Goal: Task Accomplishment & Management: Manage account settings

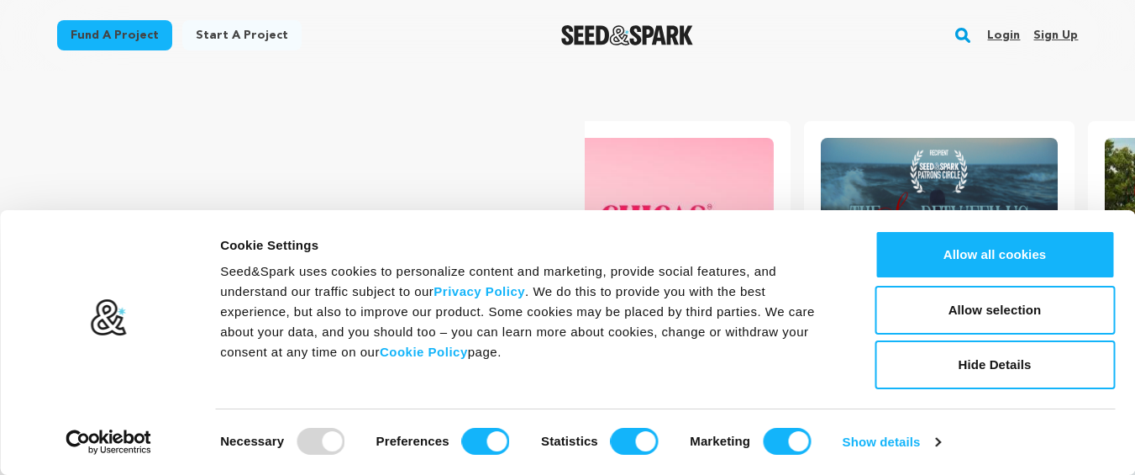
scroll to position [0, 297]
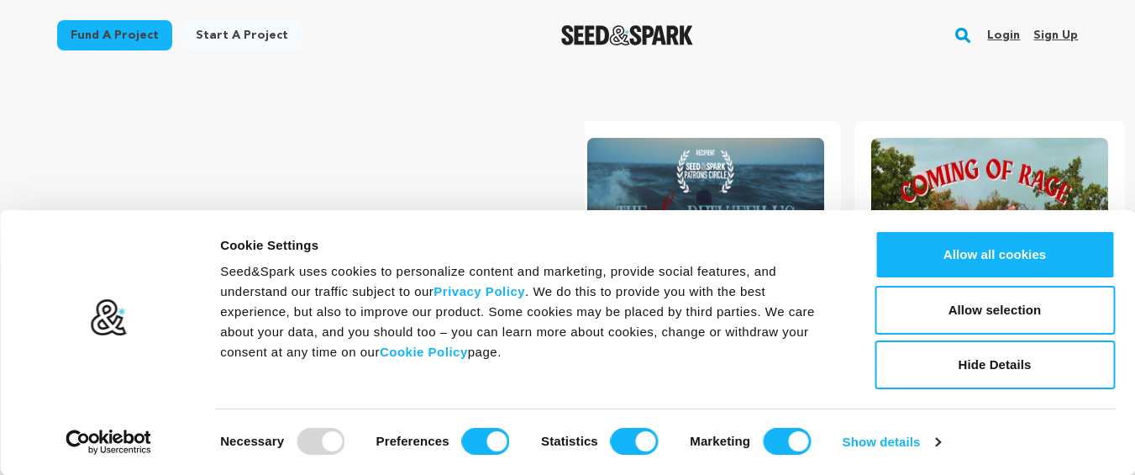
click at [1061, 34] on link "Sign up" at bounding box center [1056, 35] width 45 height 27
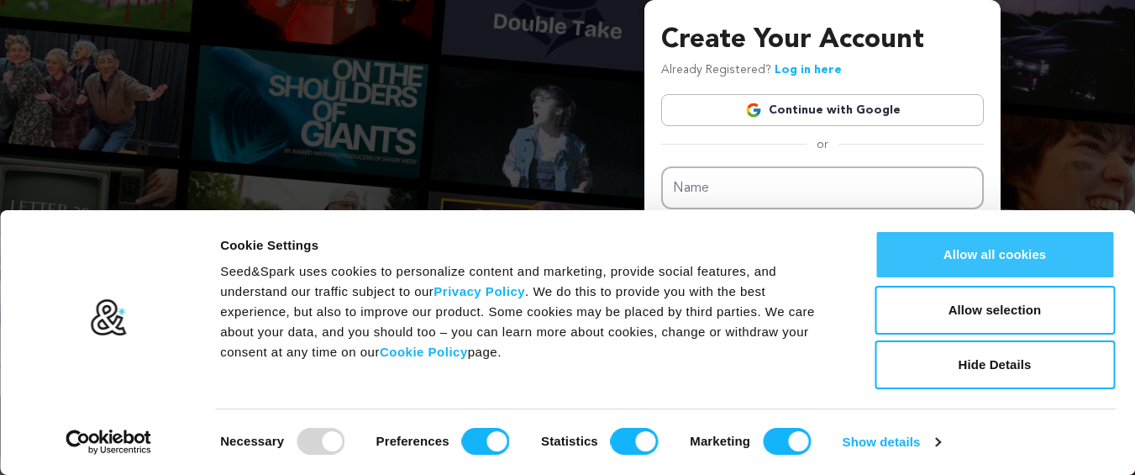
click at [997, 267] on button "Allow all cookies" at bounding box center [995, 254] width 240 height 49
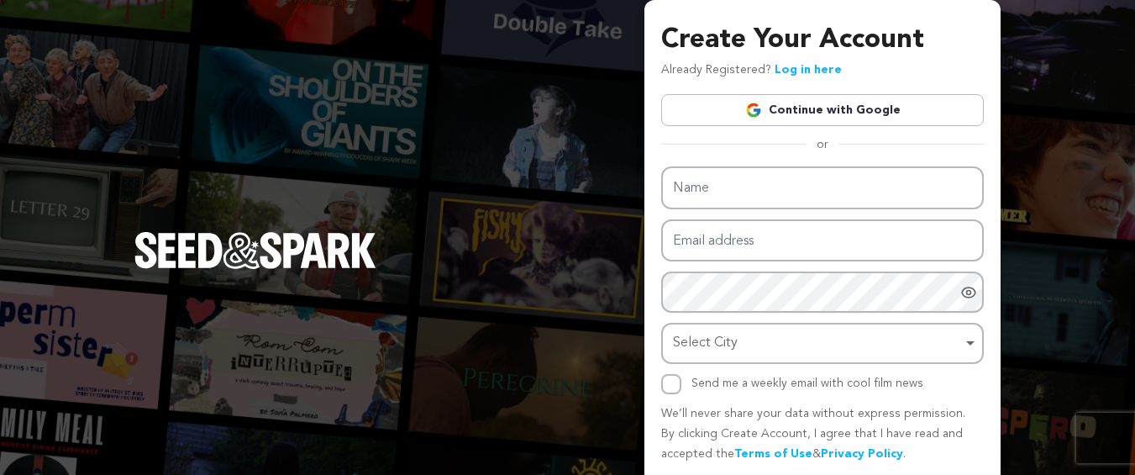
click at [816, 108] on link "Continue with Google" at bounding box center [822, 110] width 323 height 32
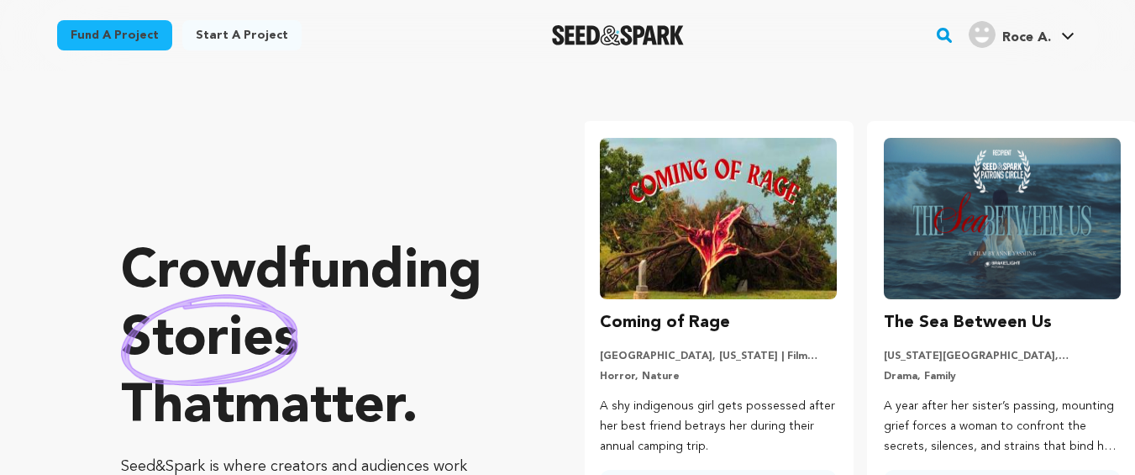
scroll to position [0, 297]
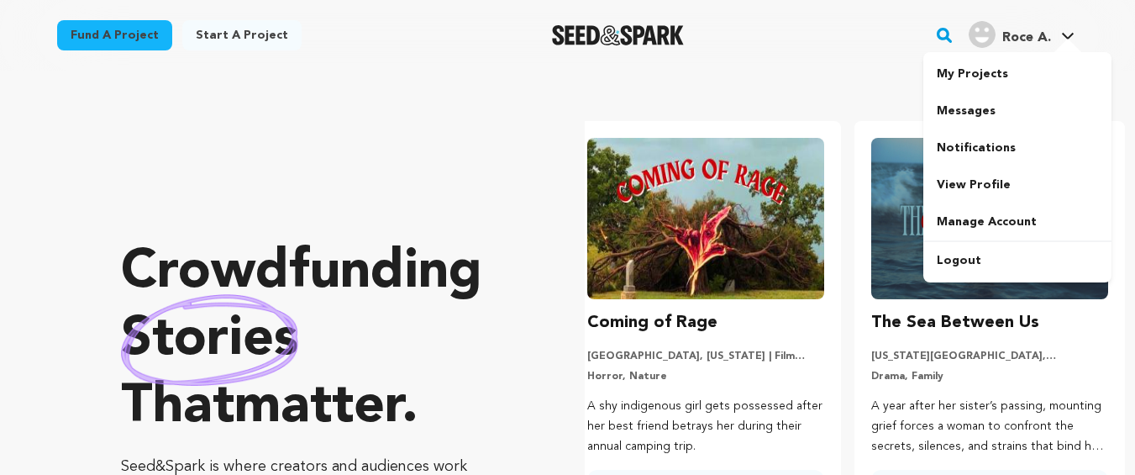
click at [1024, 39] on span "Roce A." at bounding box center [1027, 37] width 49 height 13
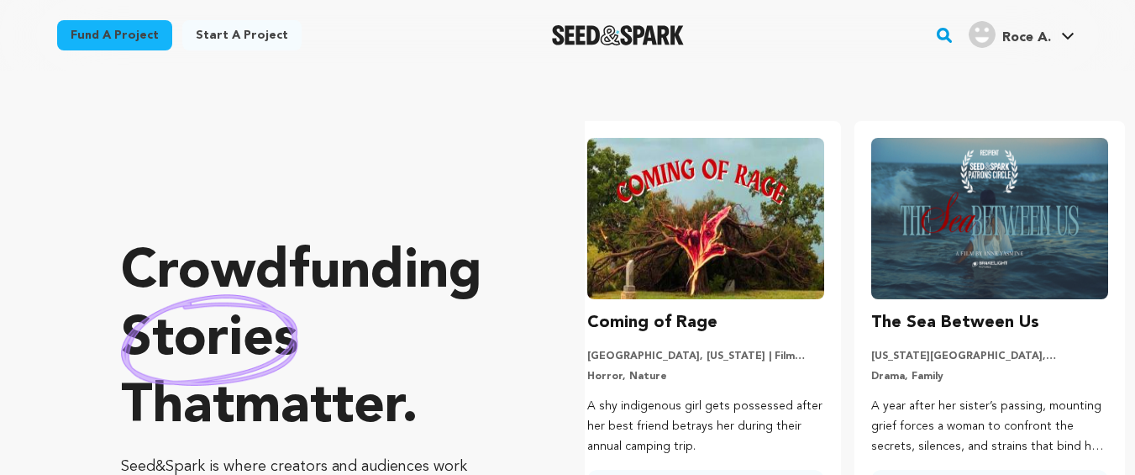
click at [1024, 39] on span "Roce A." at bounding box center [1027, 37] width 49 height 13
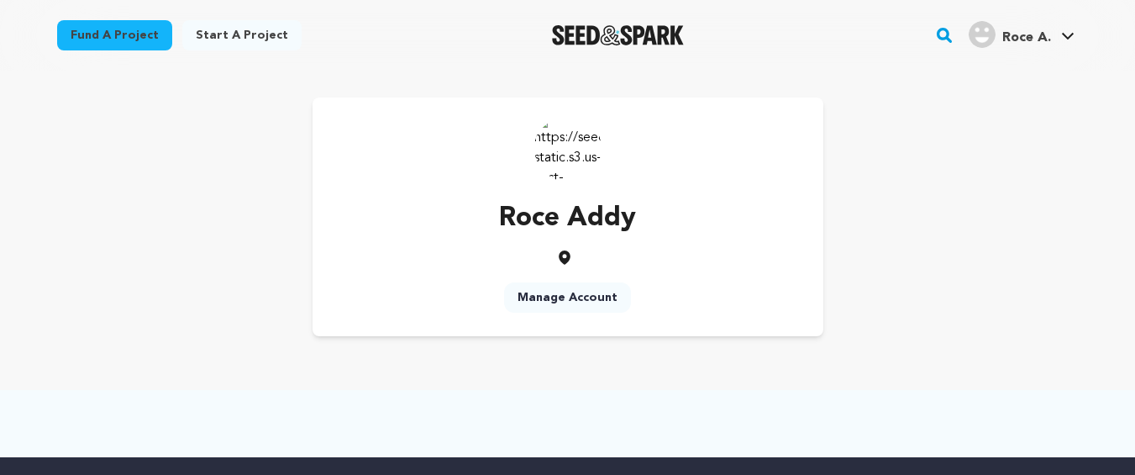
click at [561, 299] on link "Manage Account" at bounding box center [567, 297] width 127 height 30
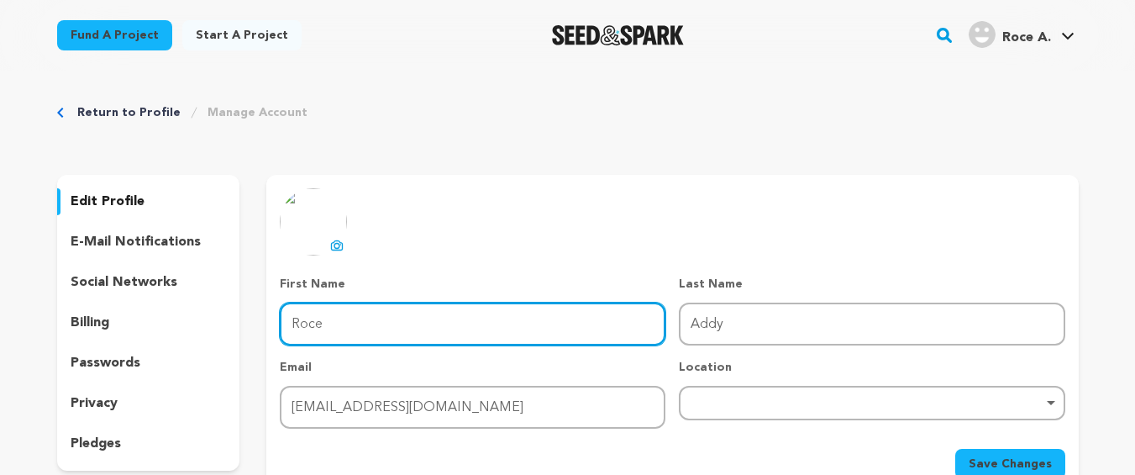
click at [372, 334] on input "Roce" at bounding box center [473, 324] width 386 height 43
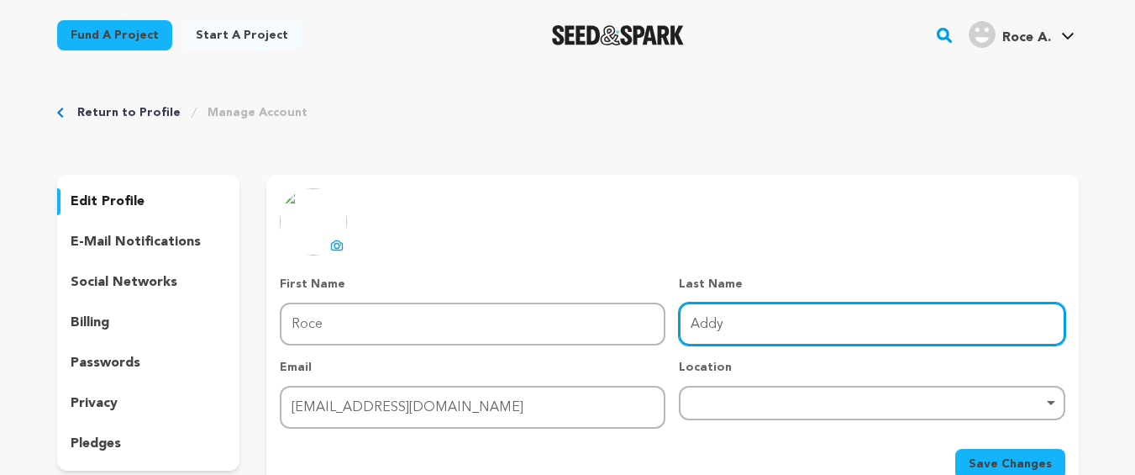
click at [716, 324] on input "Addy" at bounding box center [872, 324] width 386 height 43
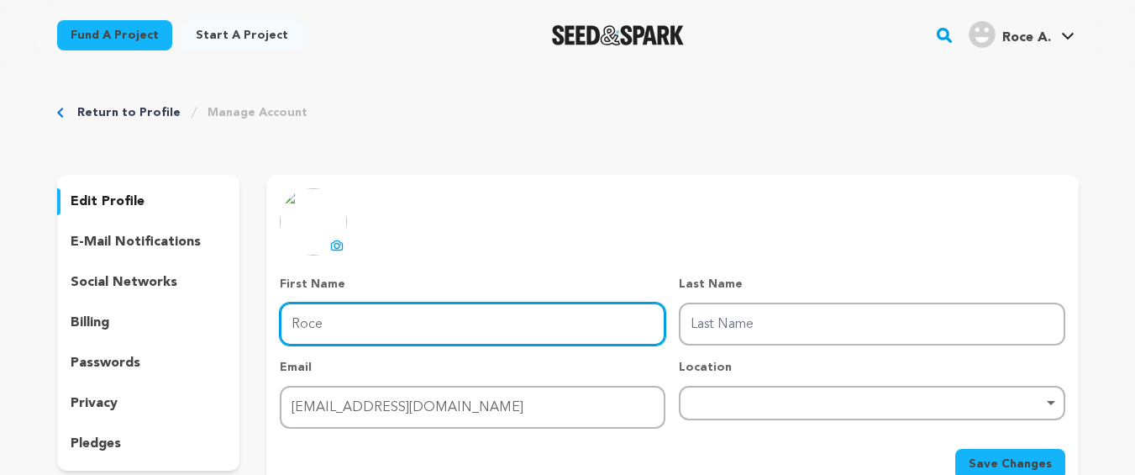
click at [327, 336] on input "Roce" at bounding box center [473, 324] width 386 height 43
paste input "Addy"
type input "Addy"
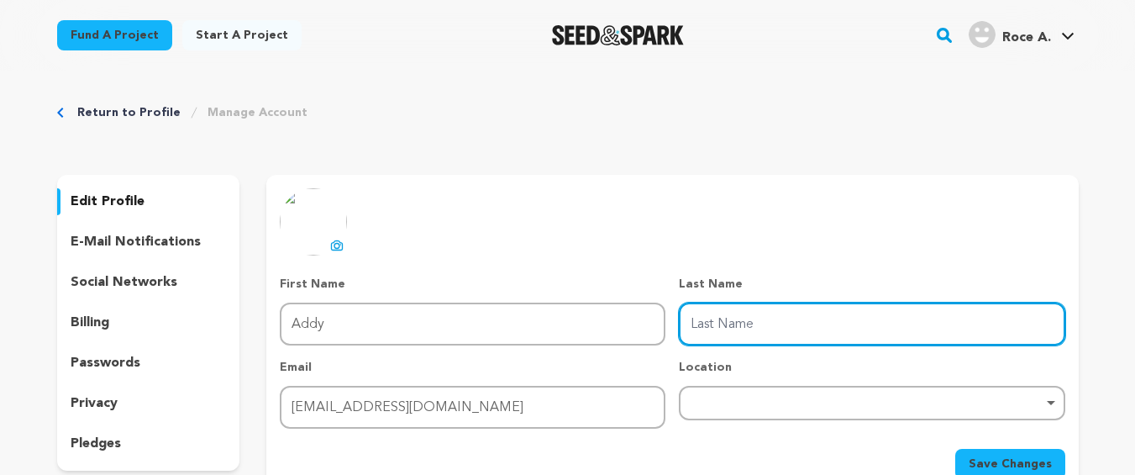
click at [714, 317] on input "Last Name" at bounding box center [872, 324] width 386 height 43
type input "Roce"
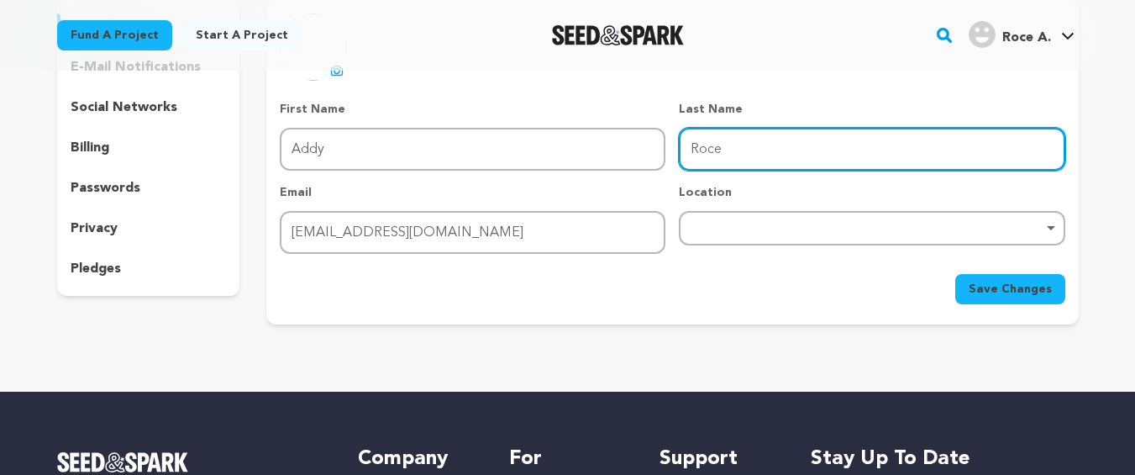
scroll to position [202, 0]
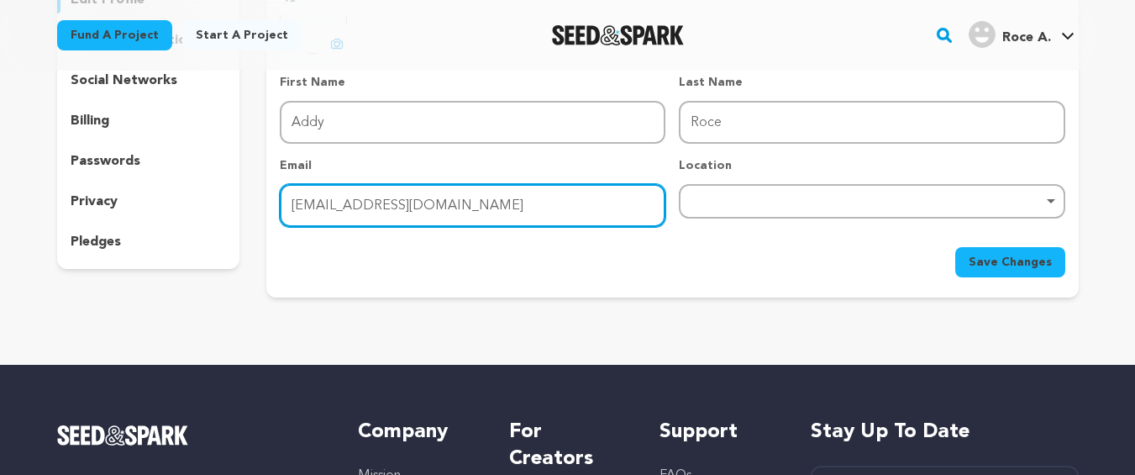
click at [376, 213] on input "addyroce7@gmail.com" at bounding box center [473, 205] width 386 height 43
click at [750, 208] on div "Remove item" at bounding box center [872, 201] width 386 height 34
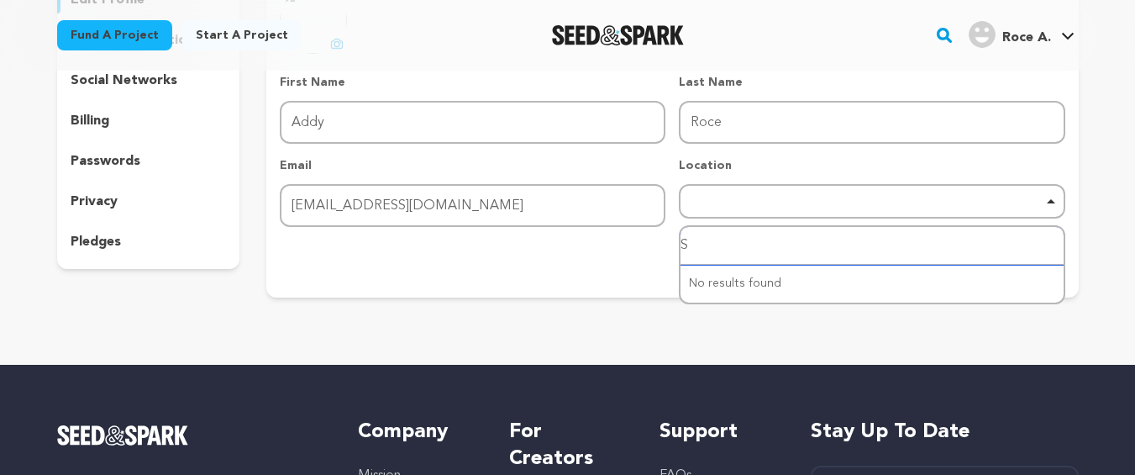
type input "Sa"
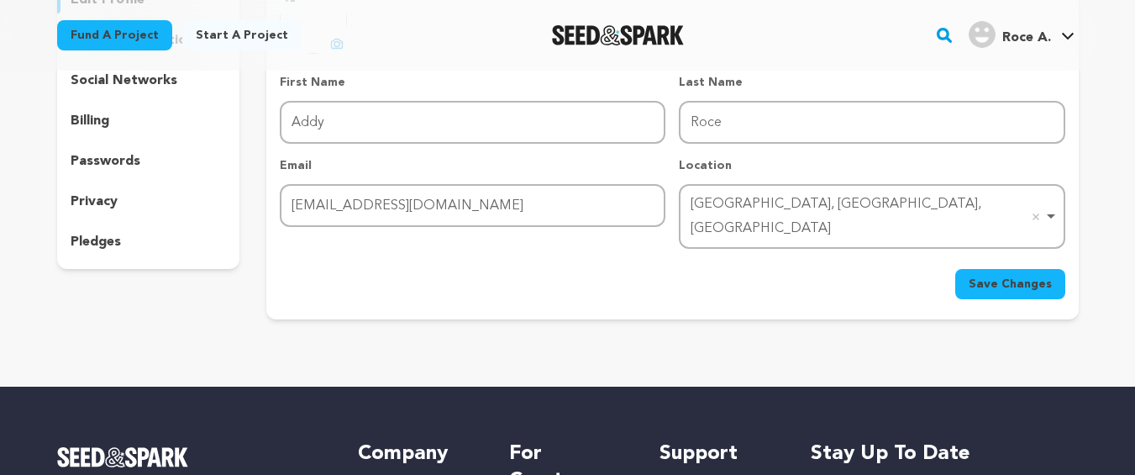
click at [1029, 276] on span "Save Changes" at bounding box center [1010, 284] width 83 height 17
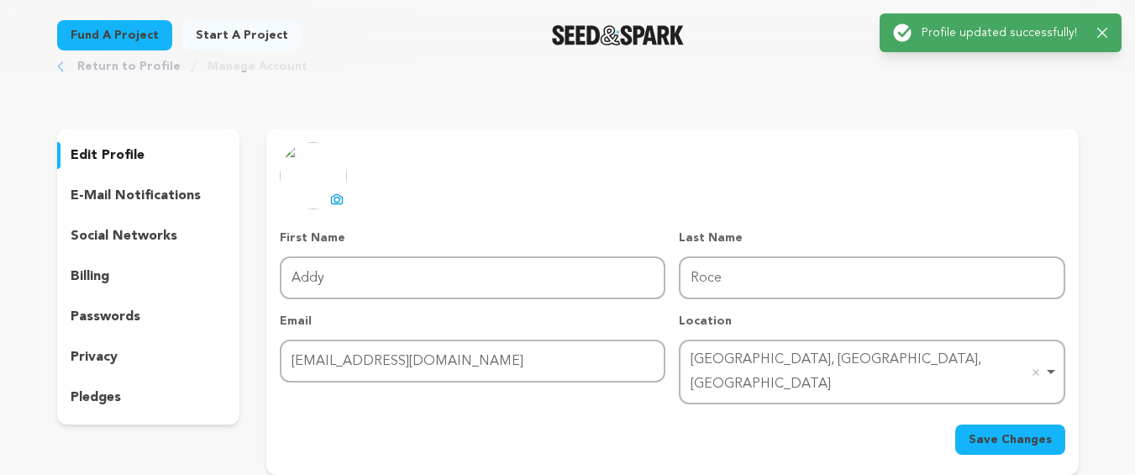
scroll to position [0, 0]
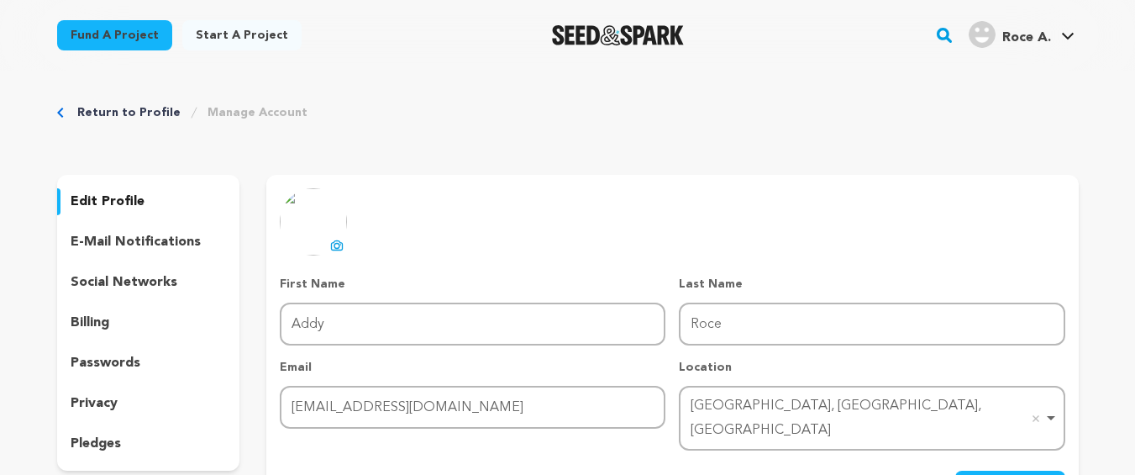
click at [344, 239] on icon at bounding box center [336, 245] width 13 height 13
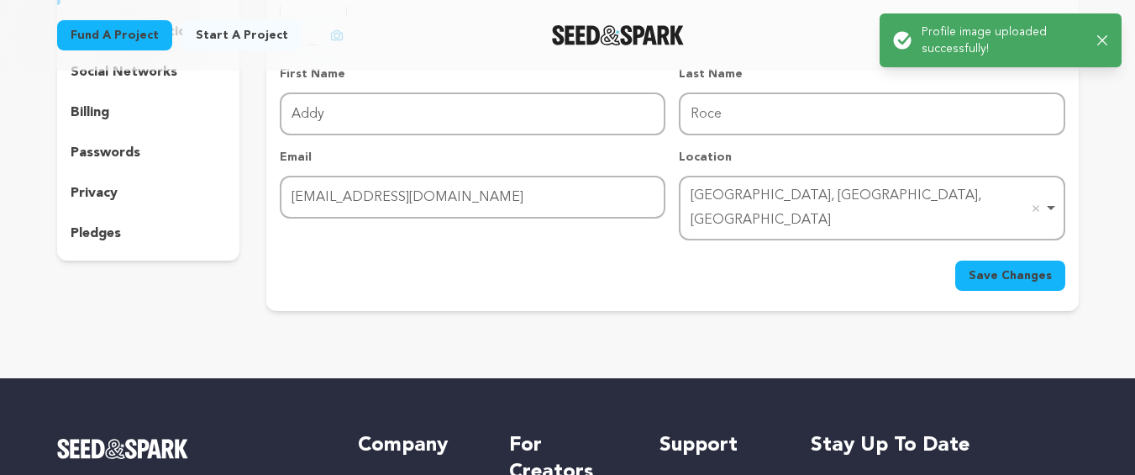
scroll to position [303, 0]
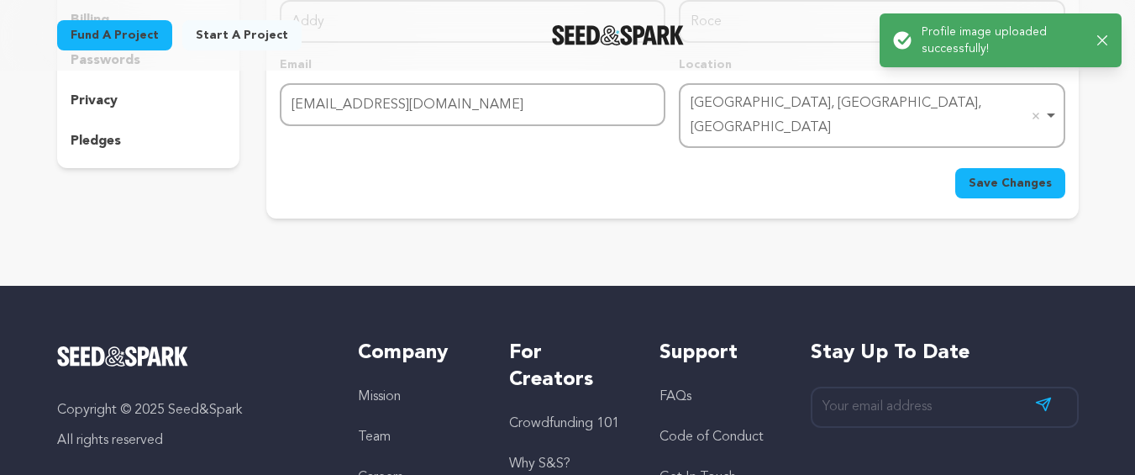
click at [1020, 175] on span "Save Changes" at bounding box center [1010, 183] width 83 height 17
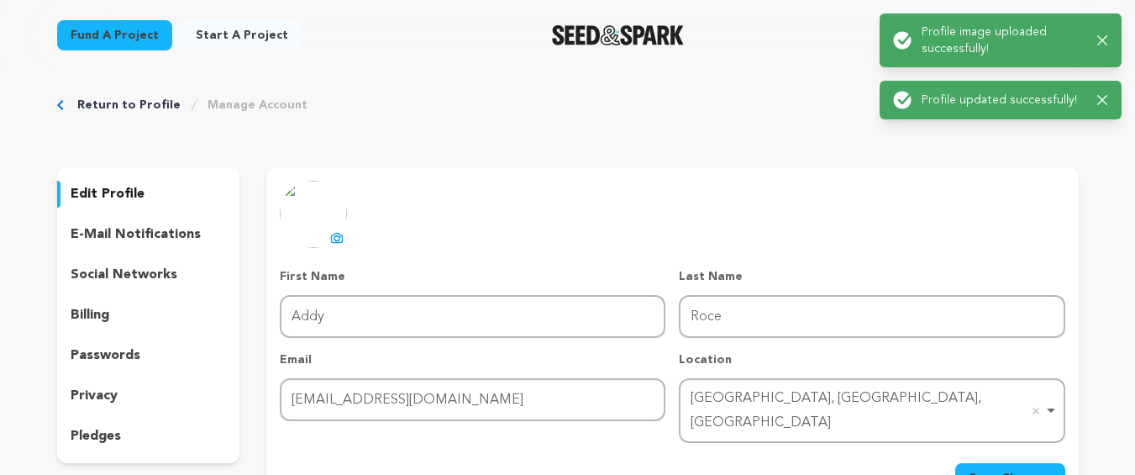
scroll to position [0, 0]
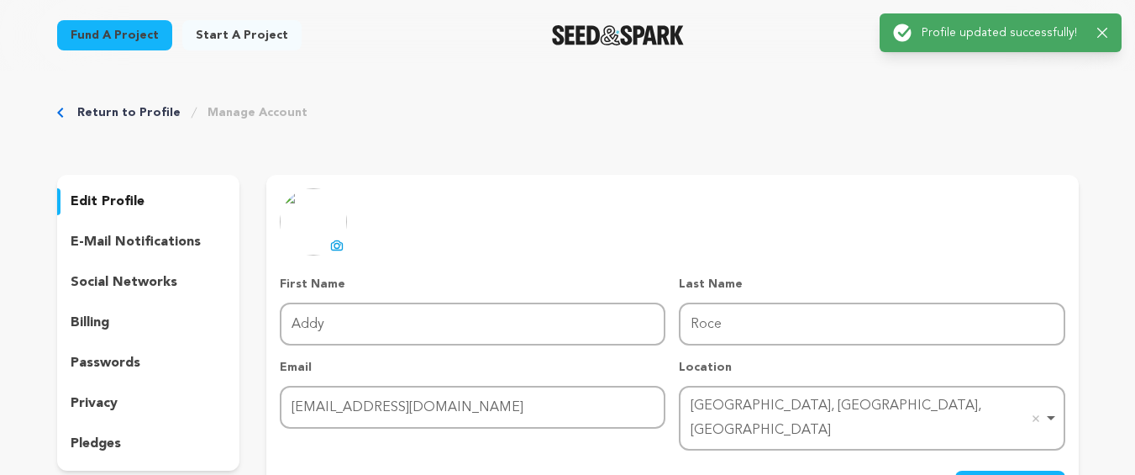
click at [141, 276] on p "social networks" at bounding box center [124, 282] width 107 height 20
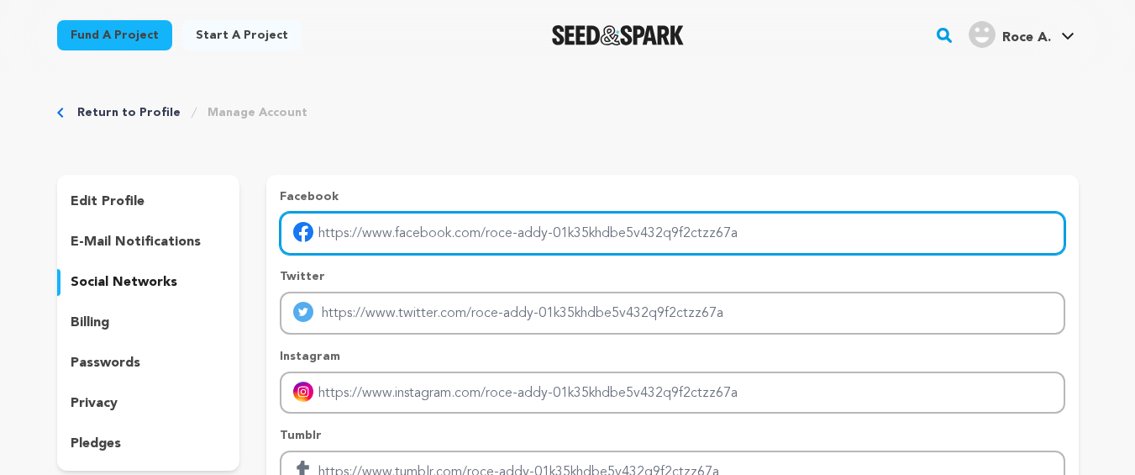
click at [452, 245] on input "Enter facebook profile link" at bounding box center [672, 233] width 785 height 43
type input "https://www.facebook.com/RoosterGrin/"
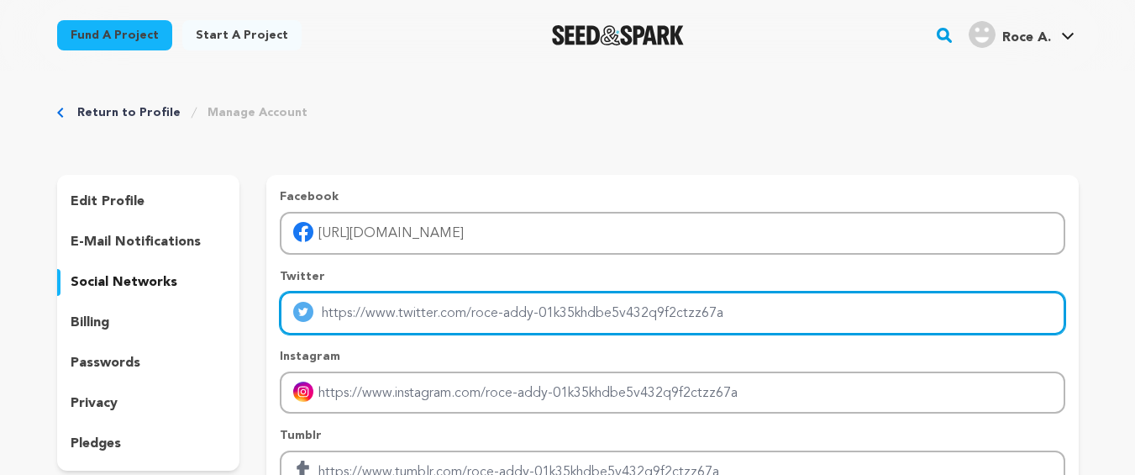
click at [434, 321] on input "Enter twitter profile link" at bounding box center [672, 313] width 785 height 43
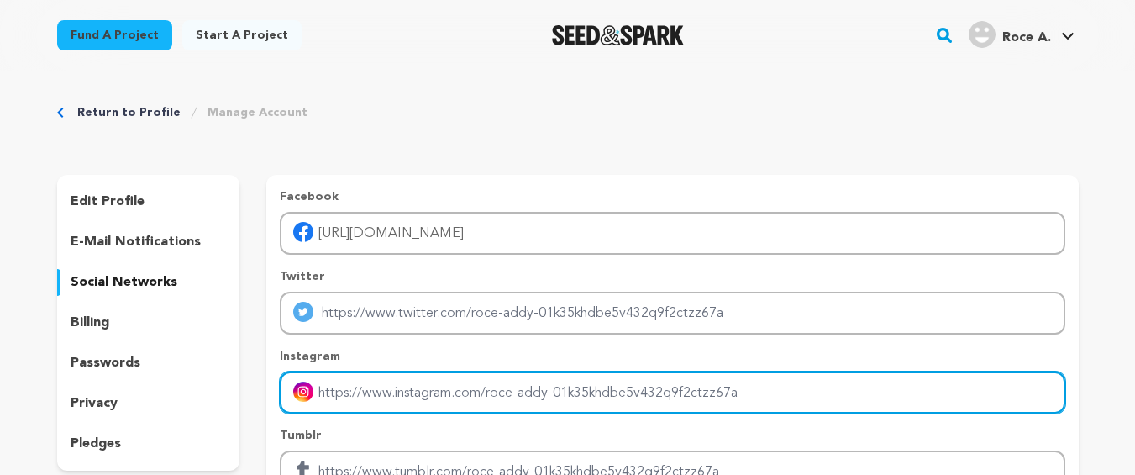
click at [379, 387] on input "Enter instagram handle link" at bounding box center [672, 392] width 785 height 43
type input "https://www.instagram.com/roostergrinmedia/"
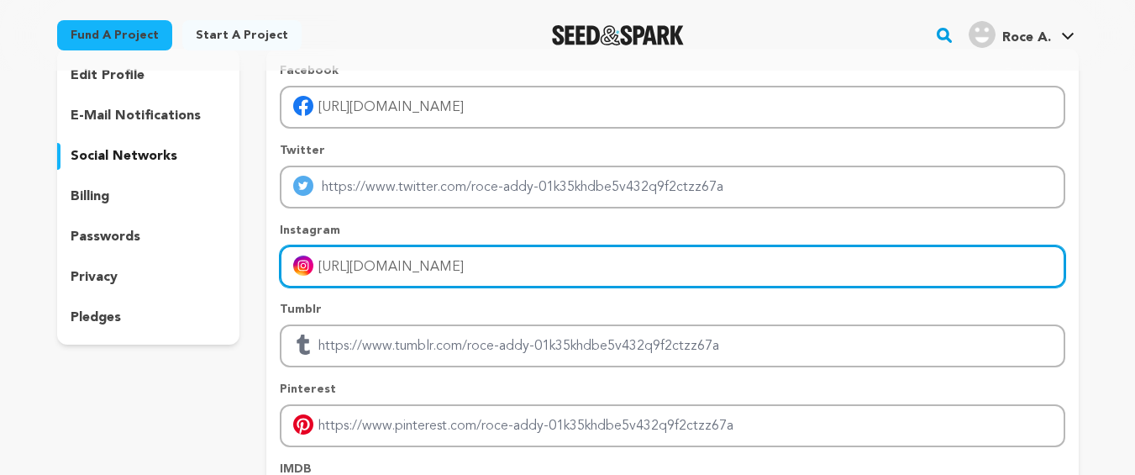
scroll to position [202, 0]
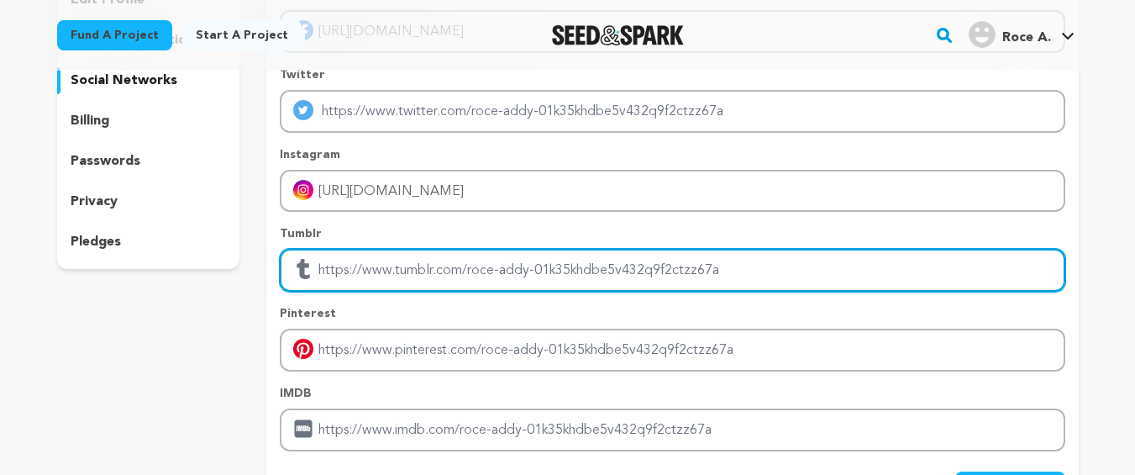
click at [389, 274] on input "Enter tubmlr profile link" at bounding box center [672, 270] width 785 height 43
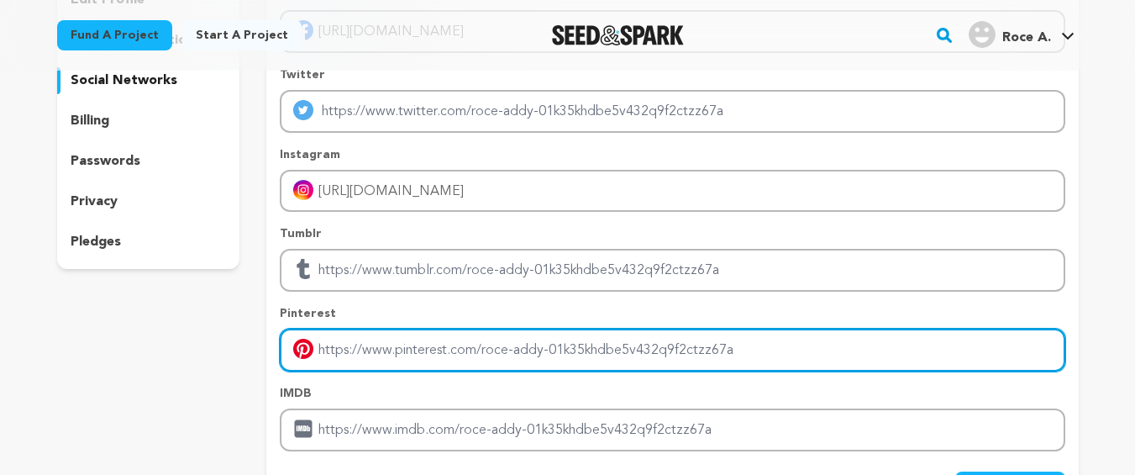
click at [387, 363] on input "Enter pinterest profile link" at bounding box center [672, 350] width 785 height 43
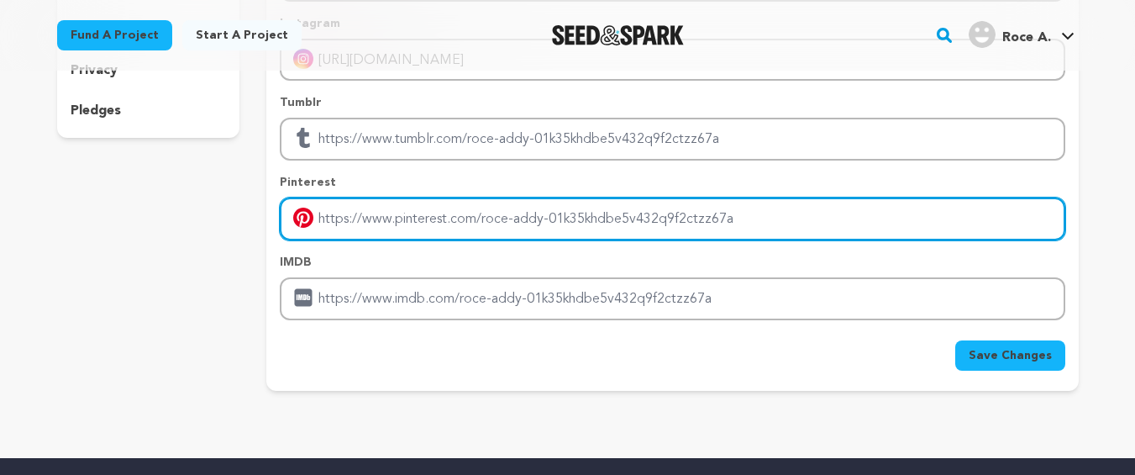
scroll to position [403, 0]
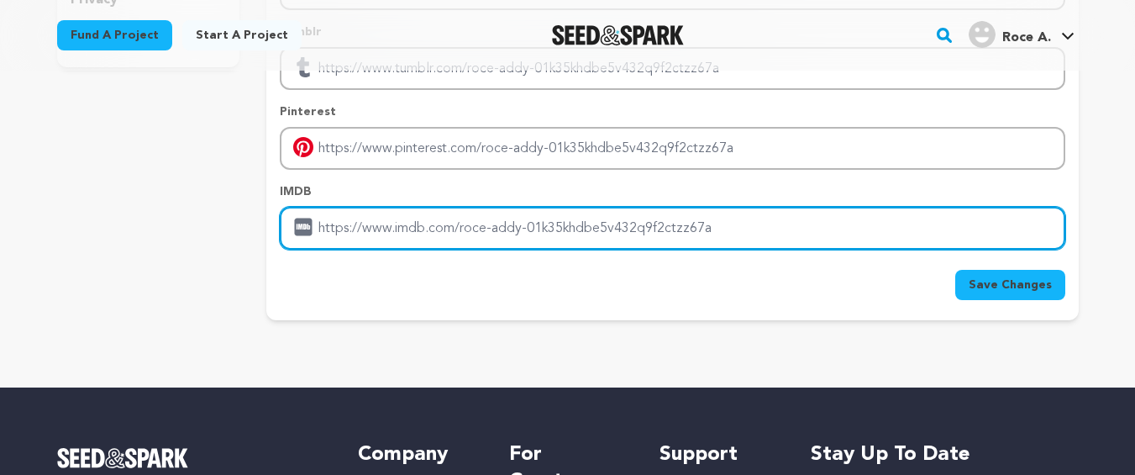
click at [375, 230] on input "Enter IMDB profile link" at bounding box center [672, 228] width 785 height 43
paste input "https://www.roostergrin.com/"
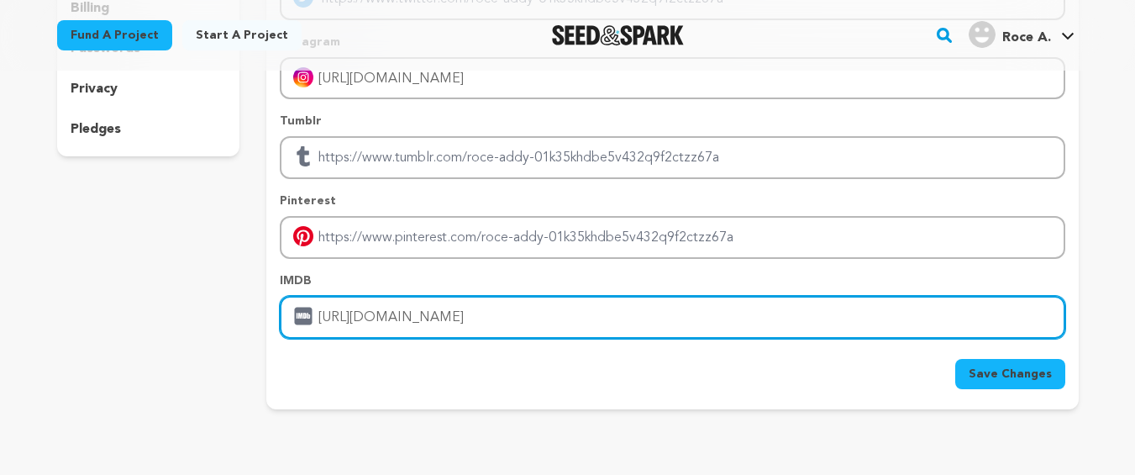
scroll to position [303, 0]
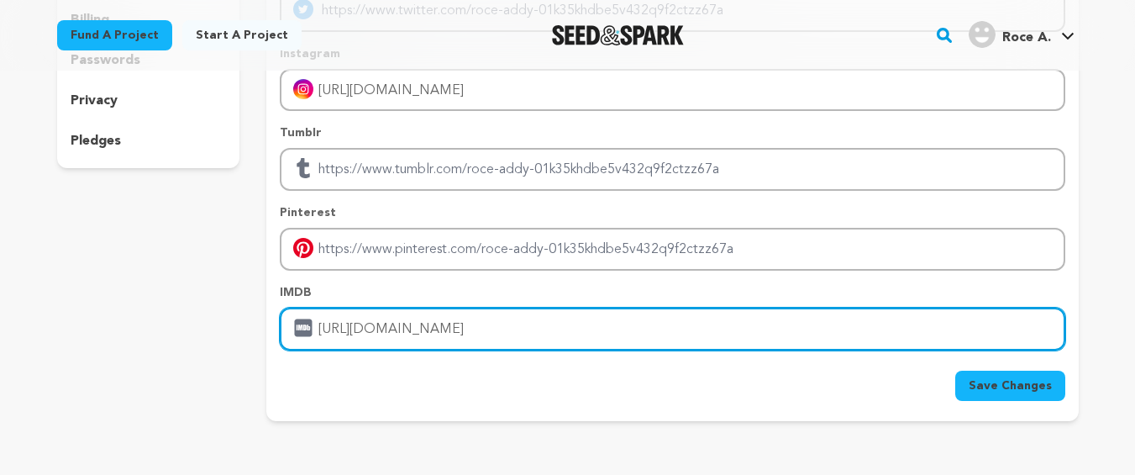
type input "https://www.roostergrin.com/"
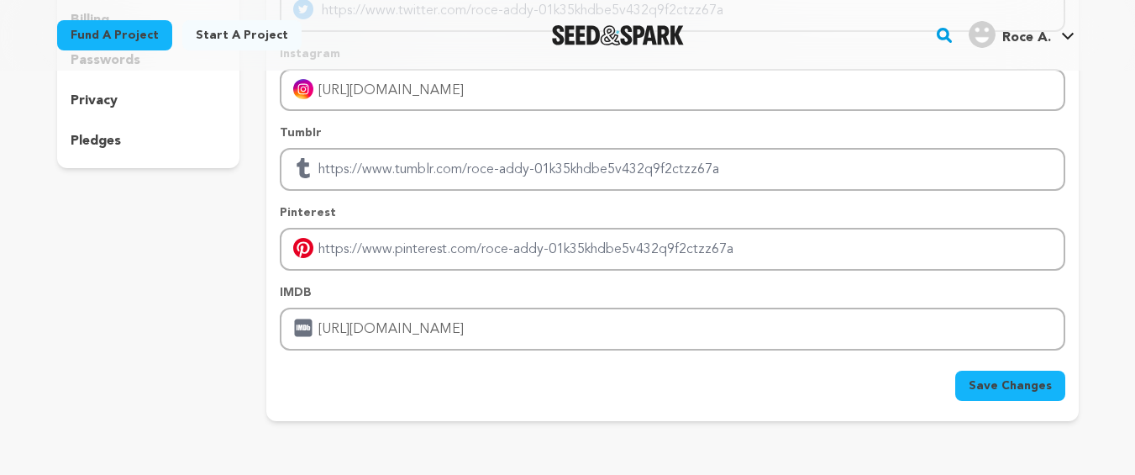
click at [1024, 386] on span "Save Changes" at bounding box center [1010, 385] width 83 height 17
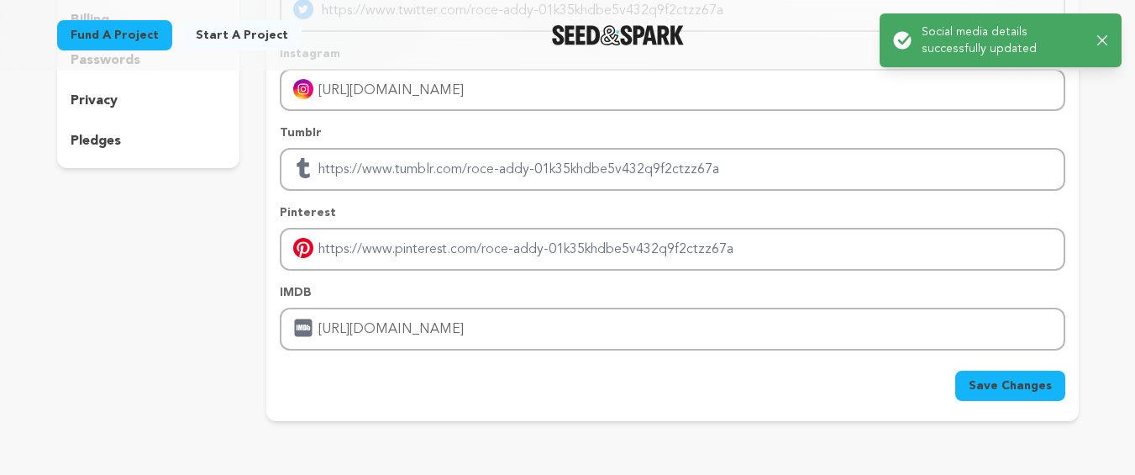
scroll to position [0, 0]
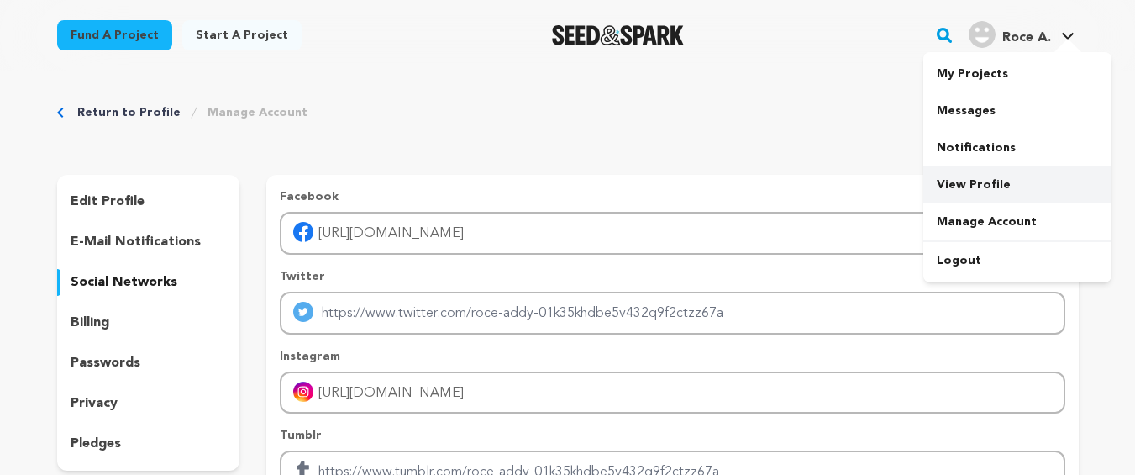
click at [973, 182] on link "View Profile" at bounding box center [1018, 184] width 188 height 37
